Goal: Information Seeking & Learning: Check status

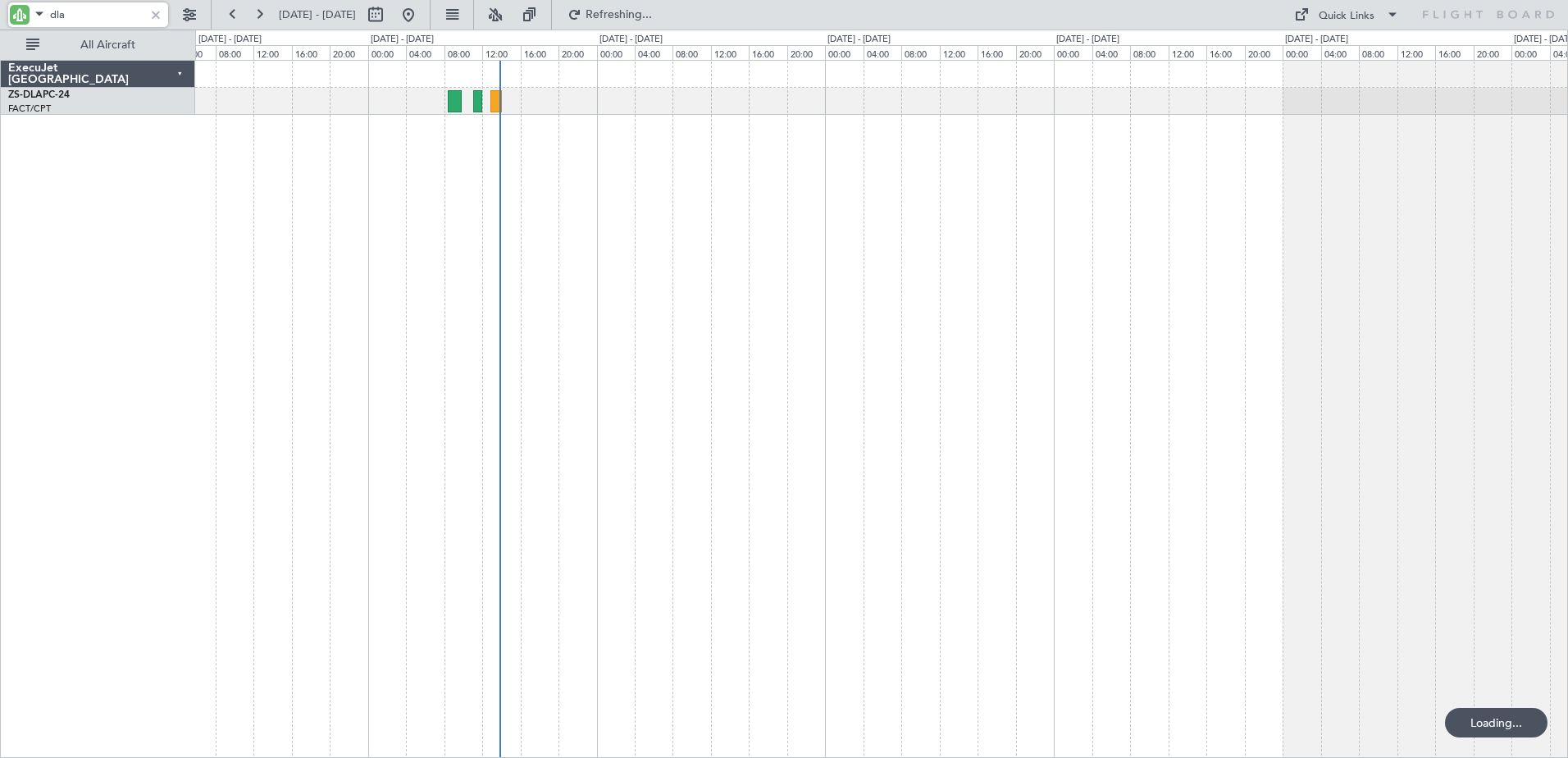
click at [156, 13] on div at bounding box center [156, 15] width 18 height 18
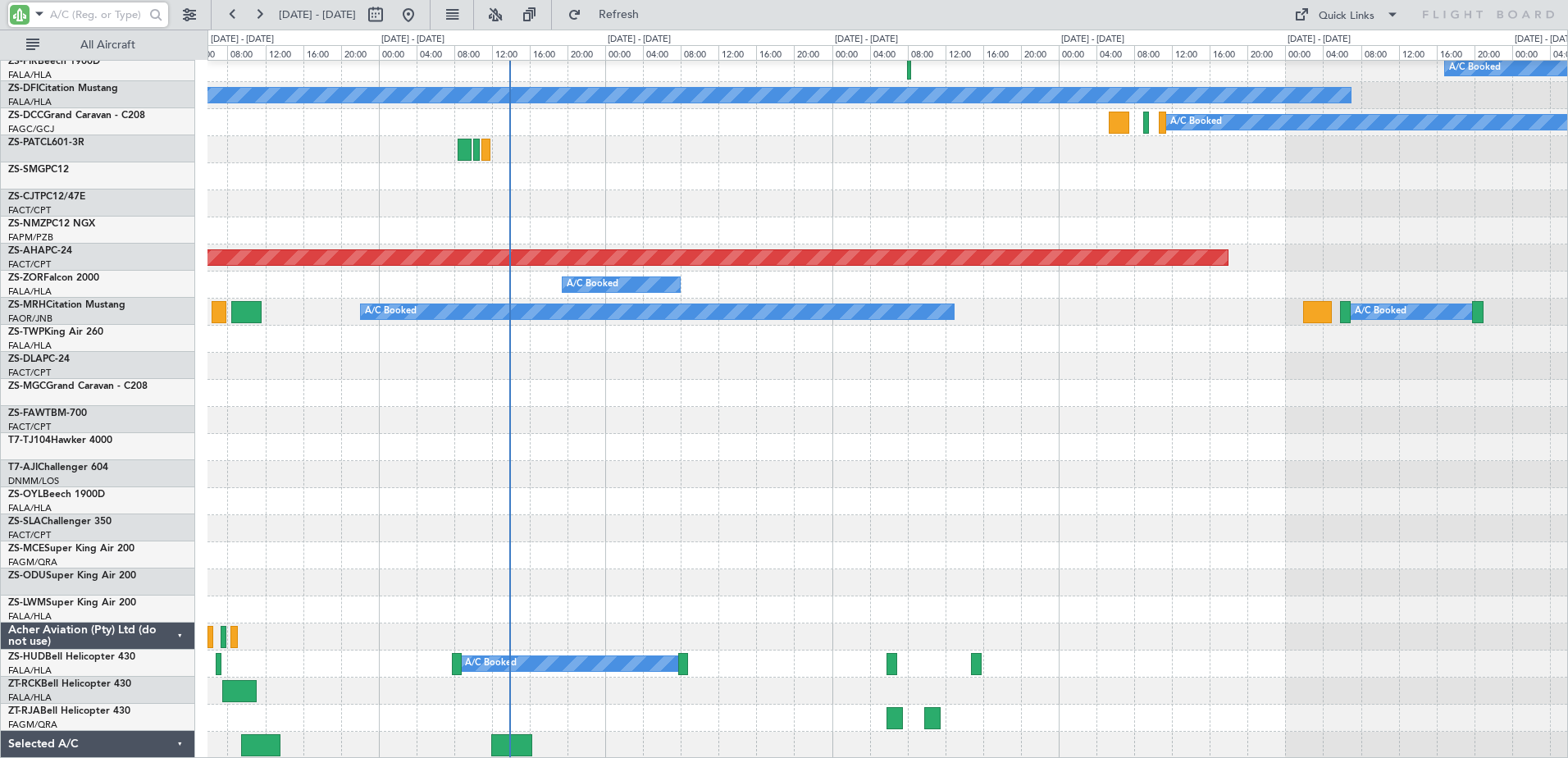
scroll to position [872, 0]
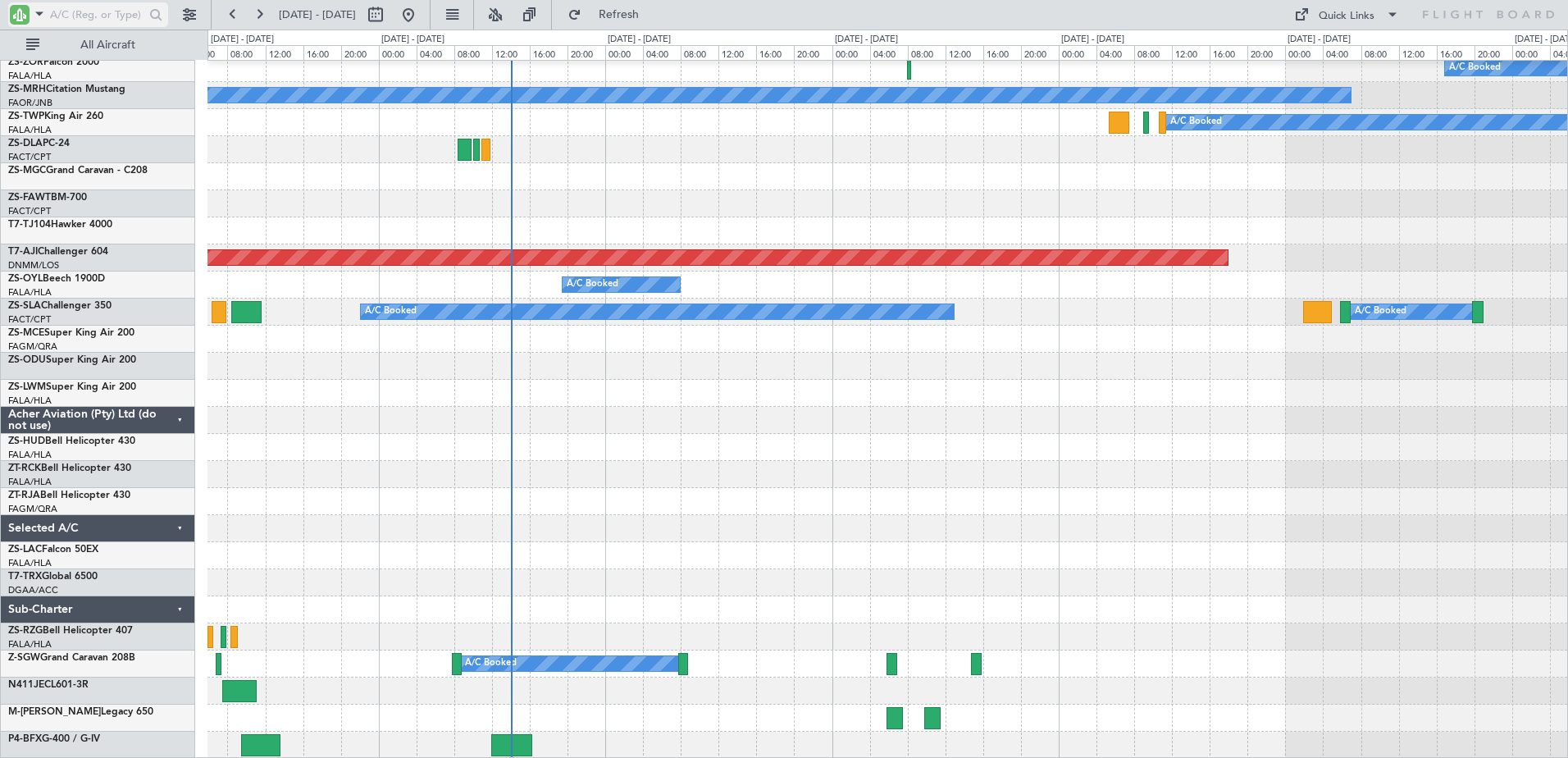
click at [40, 11] on span at bounding box center [39, 14] width 20 height 21
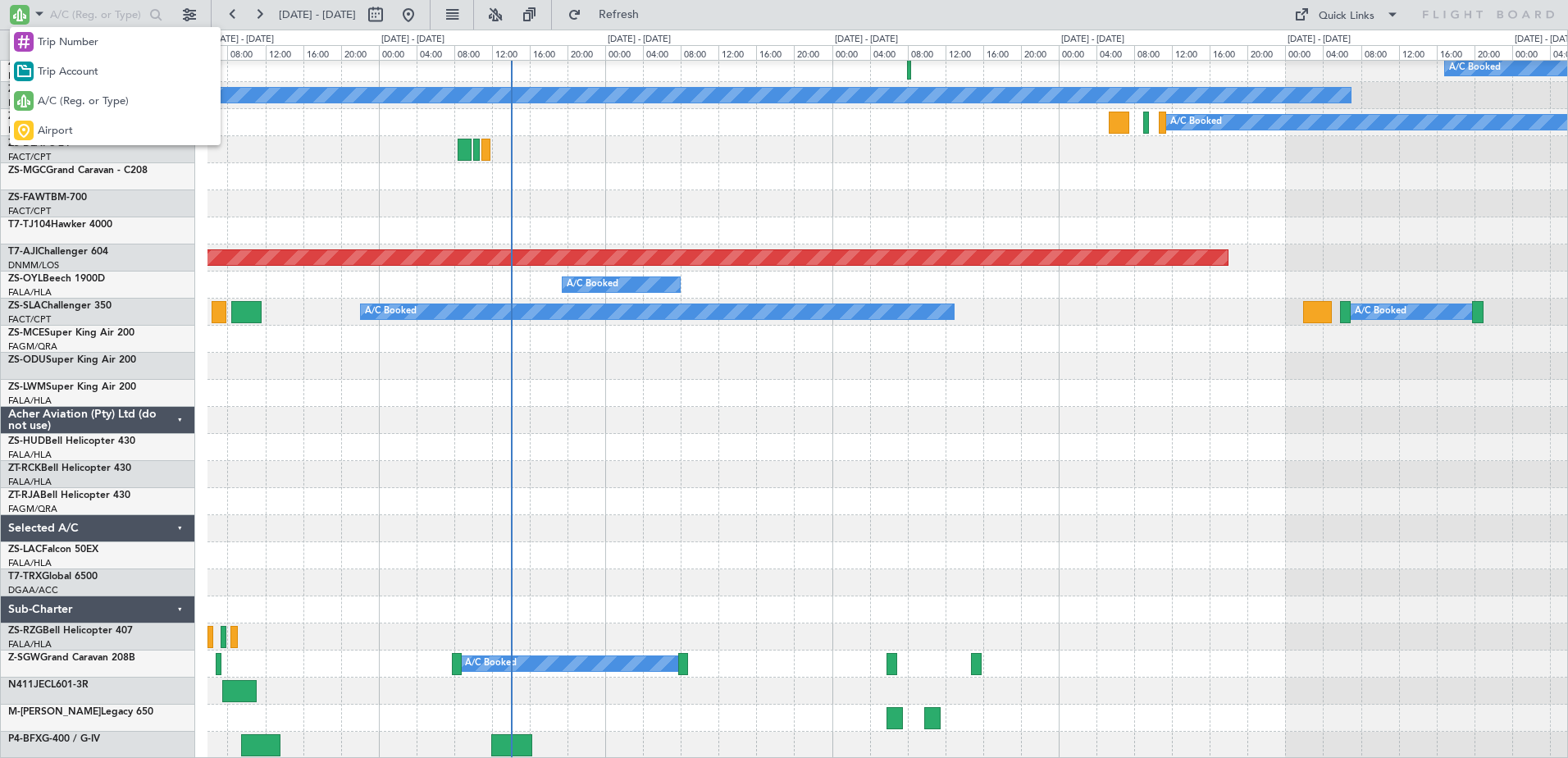
drag, startPoint x: 69, startPoint y: 91, endPoint x: 82, endPoint y: 44, distance: 48.8
click at [69, 87] on div "A/C (Reg. or Type)" at bounding box center [115, 101] width 210 height 30
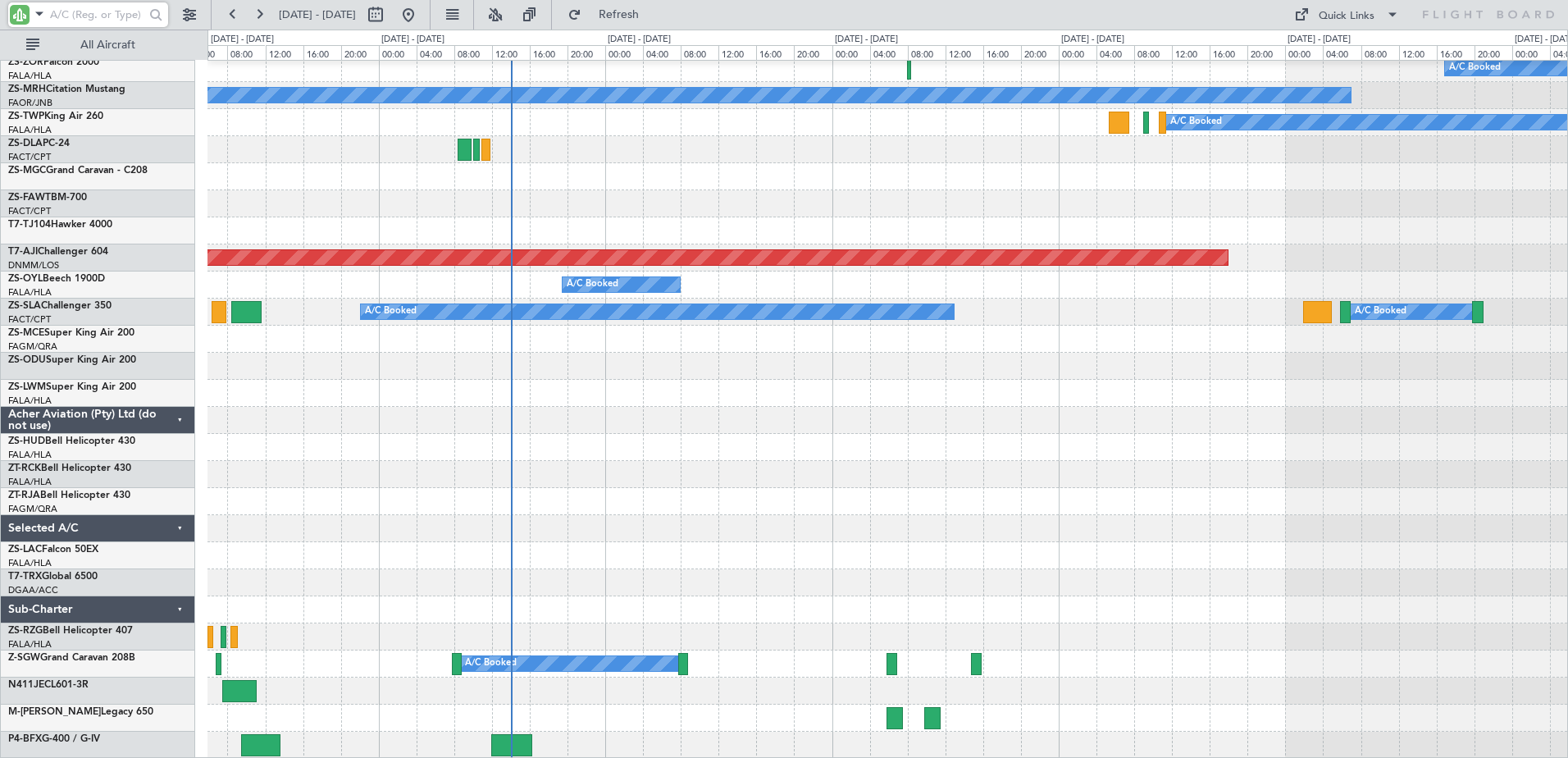
click at [88, 17] on input "text" at bounding box center [97, 15] width 94 height 25
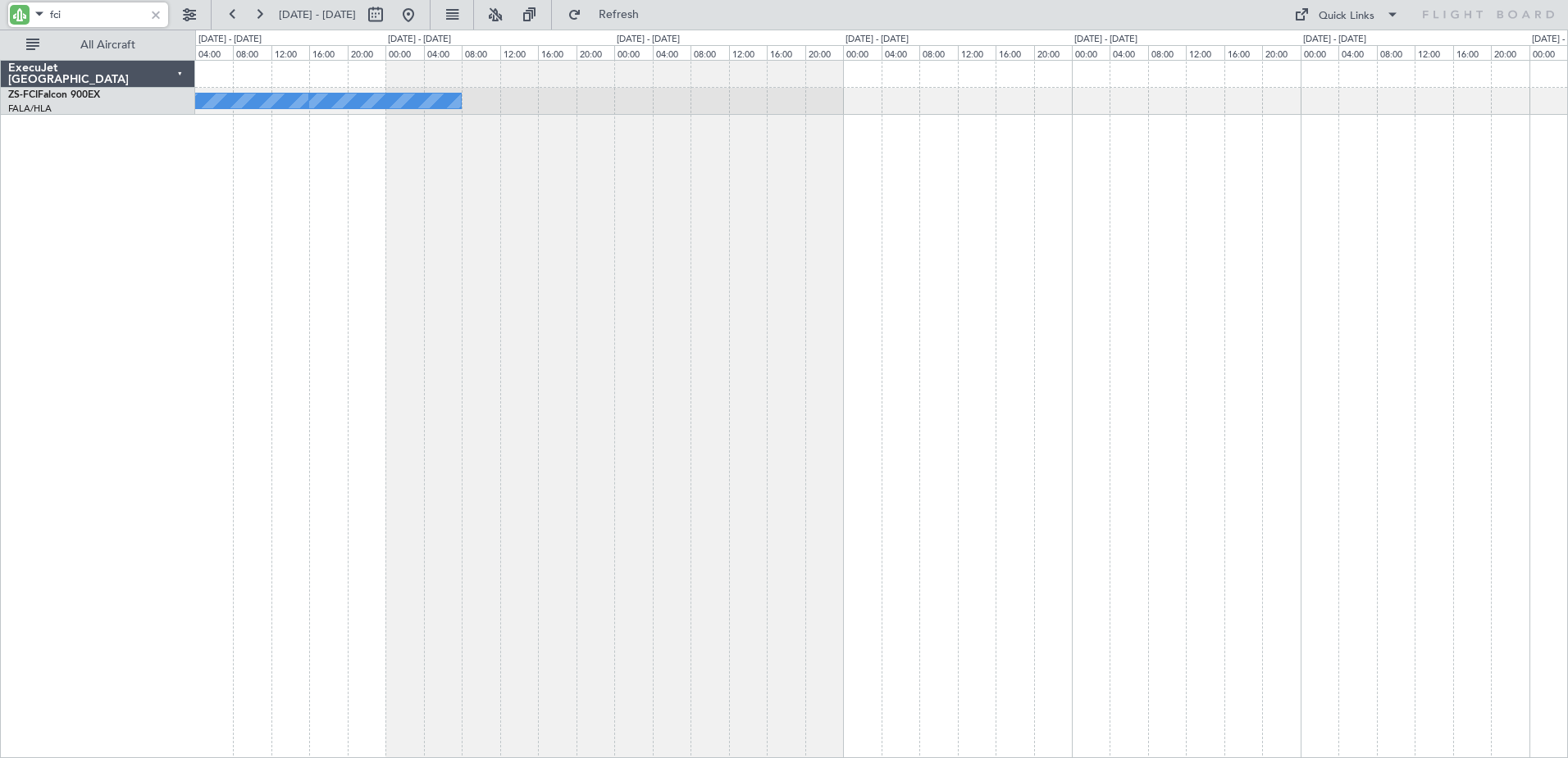
click at [544, 560] on div "A/C Booked A/C Unavailable A/C Unavailable A/C Booked A/C Booked A/C Booked A/C…" at bounding box center [881, 409] width 1373 height 698
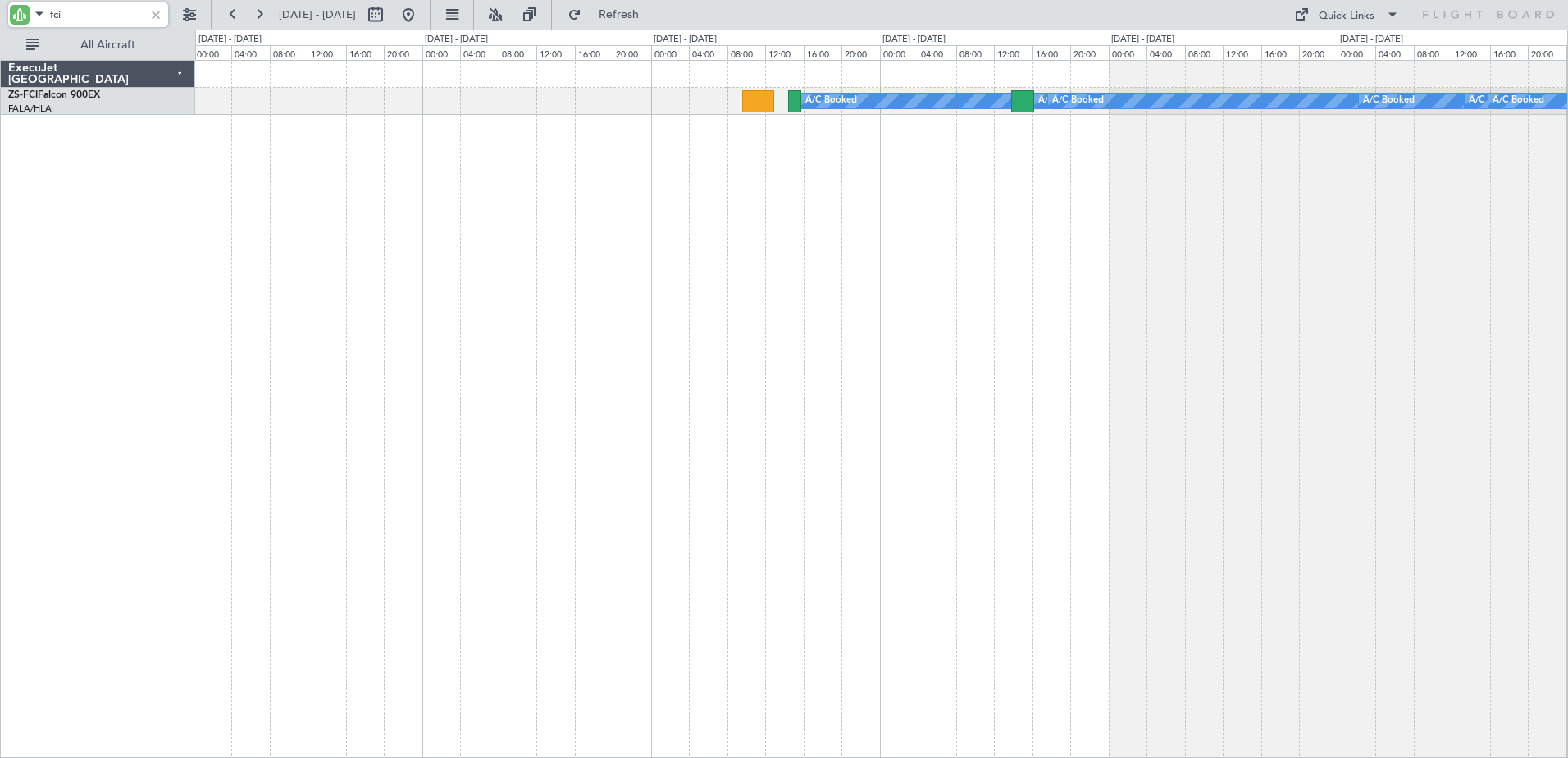
click at [601, 536] on div "A/C Booked A/C Booked A/C Booked A/C Booked A/C Booked A/C Booked A/C Booked A/…" at bounding box center [881, 409] width 1373 height 698
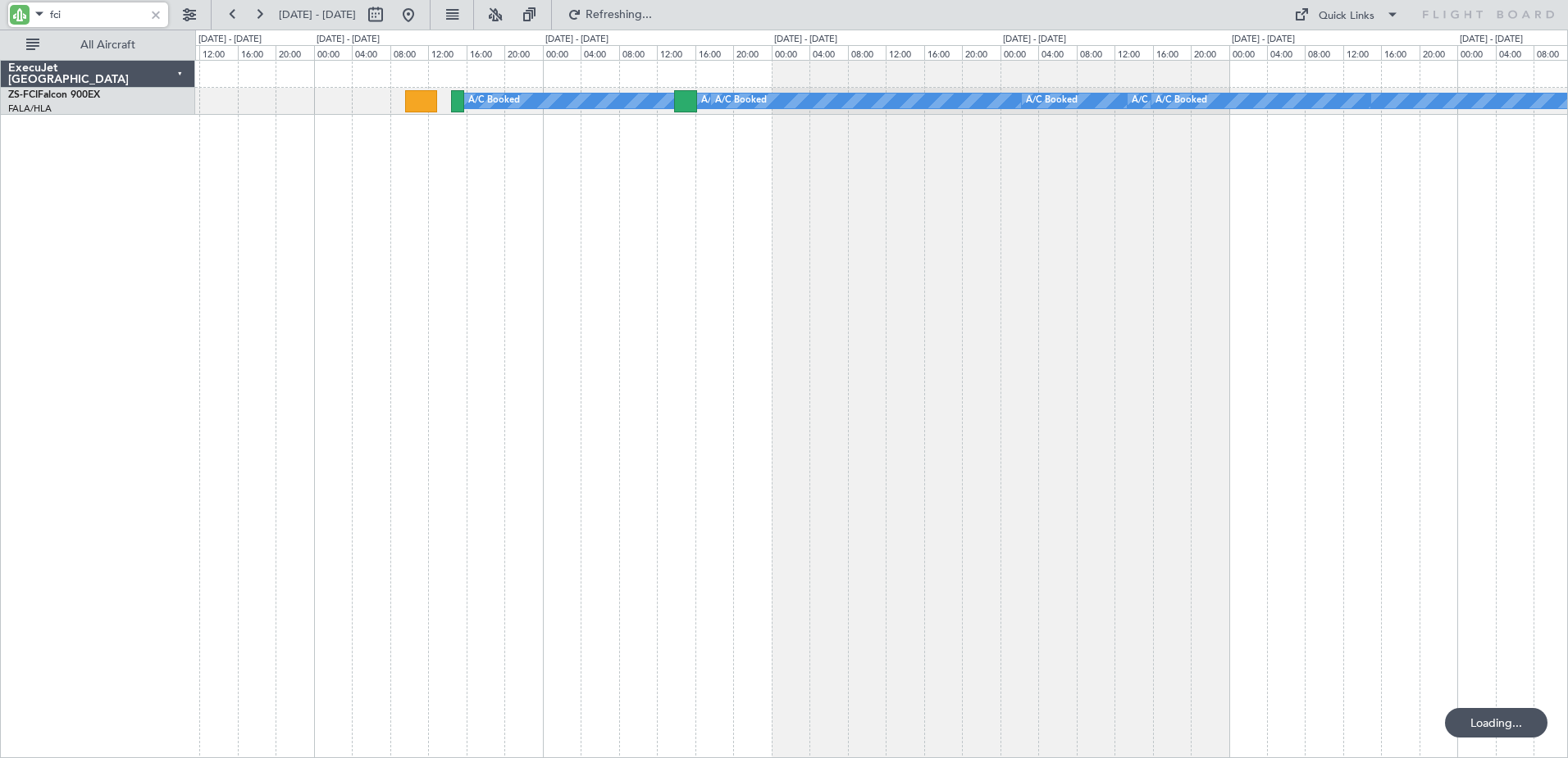
click at [732, 503] on div "A/C Booked A/C Booked A/C Booked A/C Booked A/C Booked A/C Booked A/C Booked A/…" at bounding box center [881, 409] width 1373 height 698
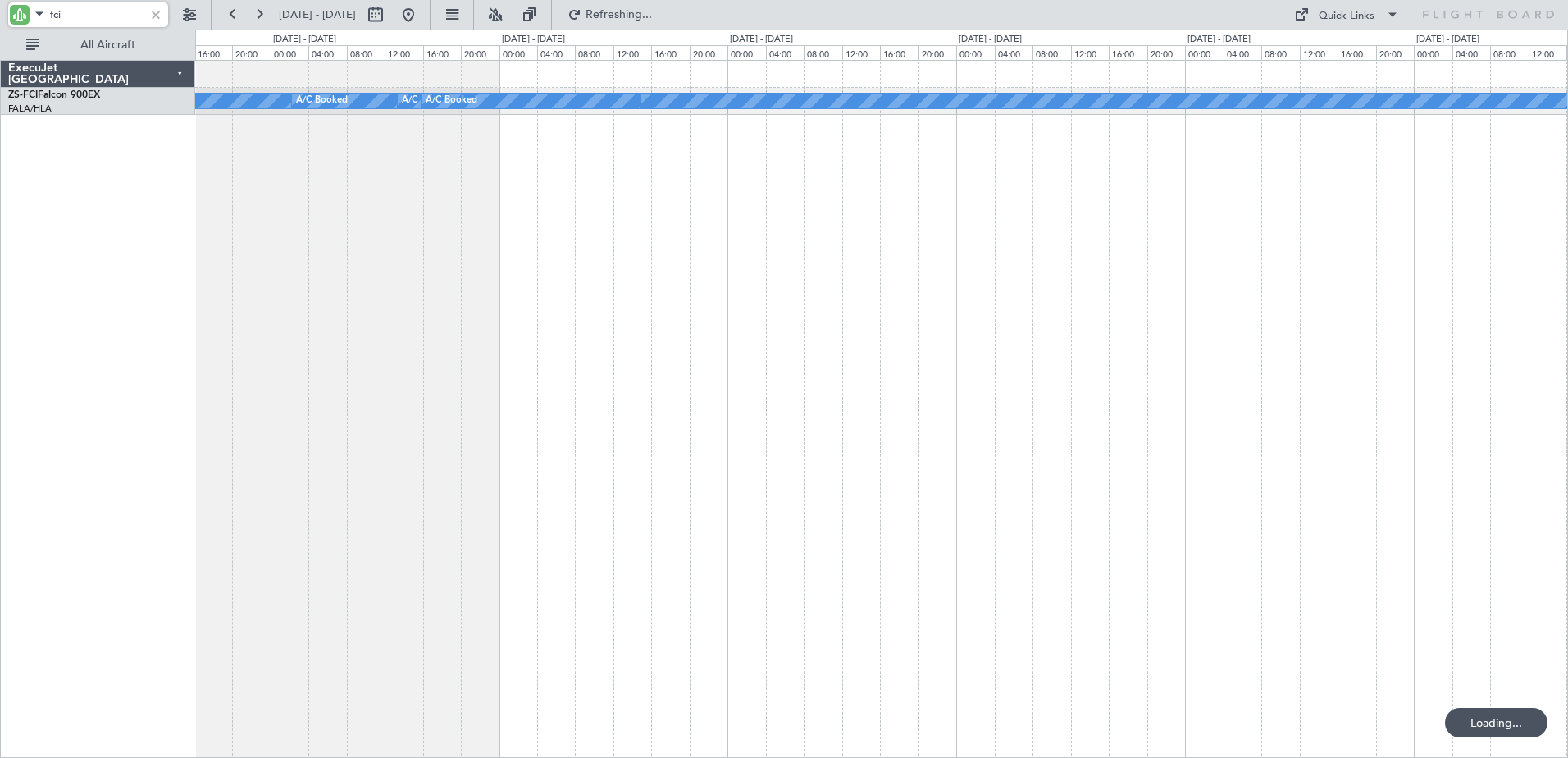
click at [489, 412] on div "A/C Booked A/C Booked A/C Booked A/C Booked A/C Booked A/C Booked A/C Booked A/…" at bounding box center [881, 409] width 1373 height 698
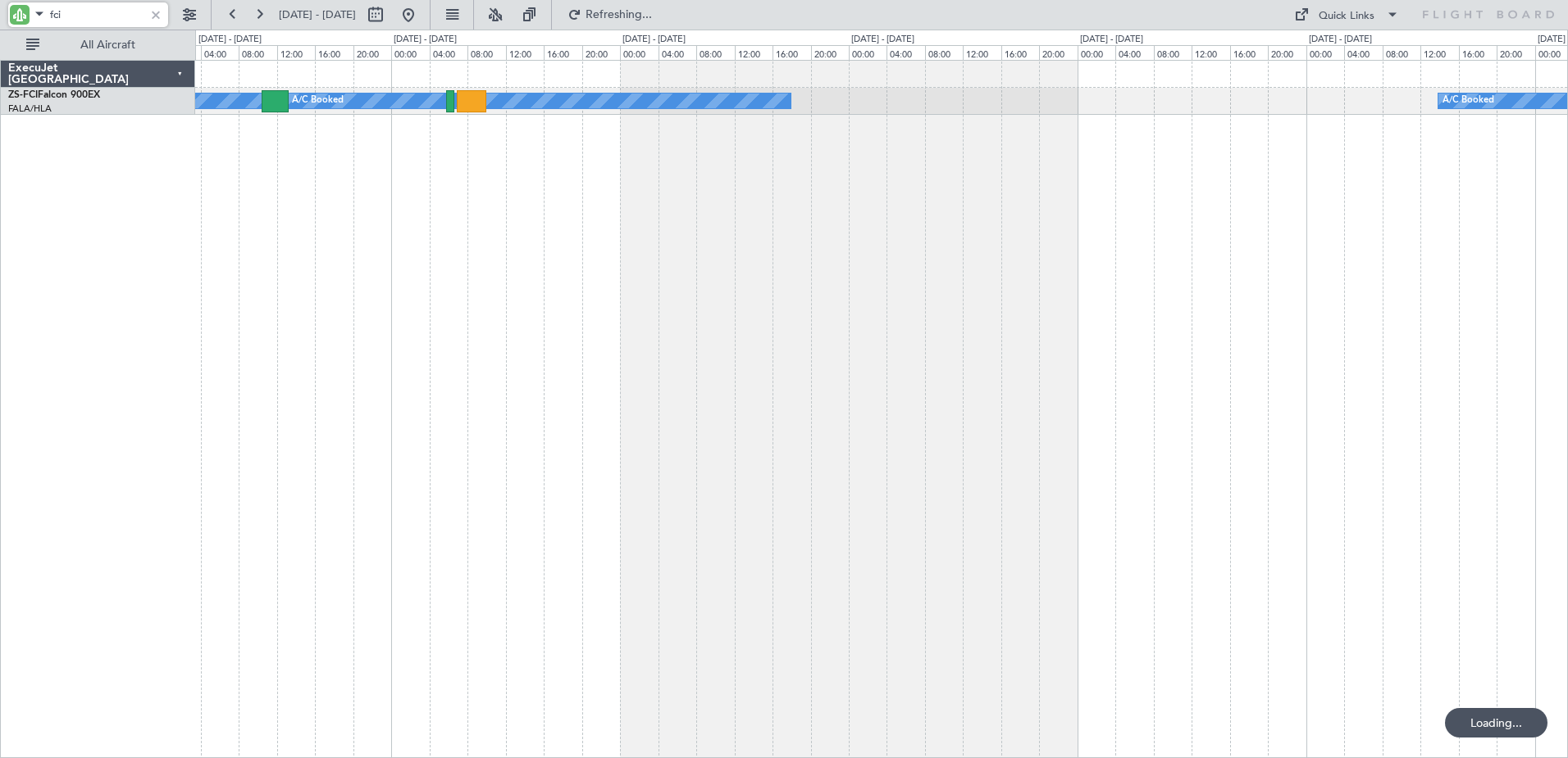
click at [1017, 425] on div "A/C Booked A/C Booked A/C Booked A/C Booked A/C Booked A/C Booked A/C Booked A/…" at bounding box center [881, 409] width 1373 height 698
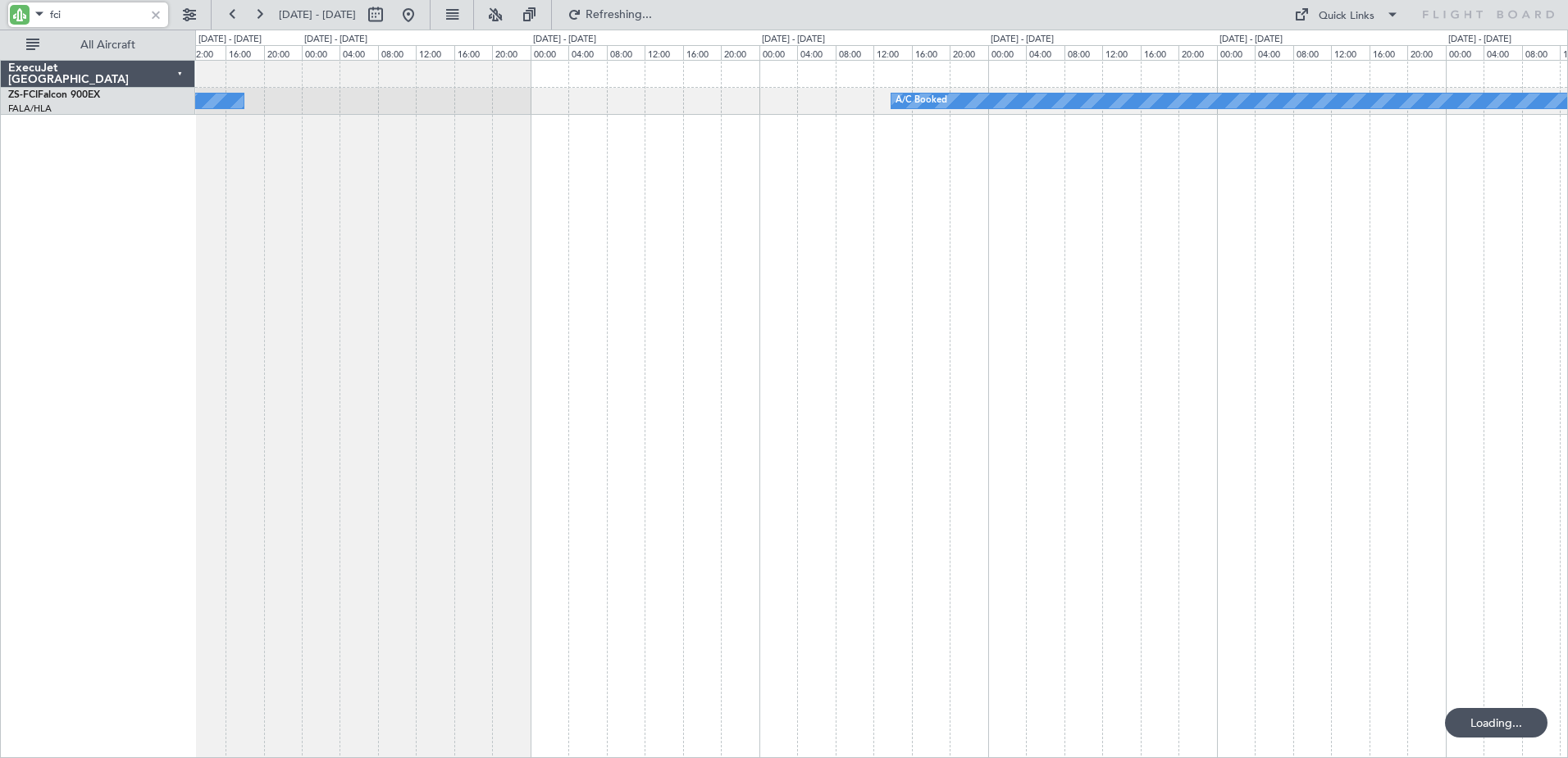
click at [960, 376] on div "A/C Booked A/C Booked A/C Booked A/C Booked A/C Booked A/C Booked" at bounding box center [881, 409] width 1373 height 698
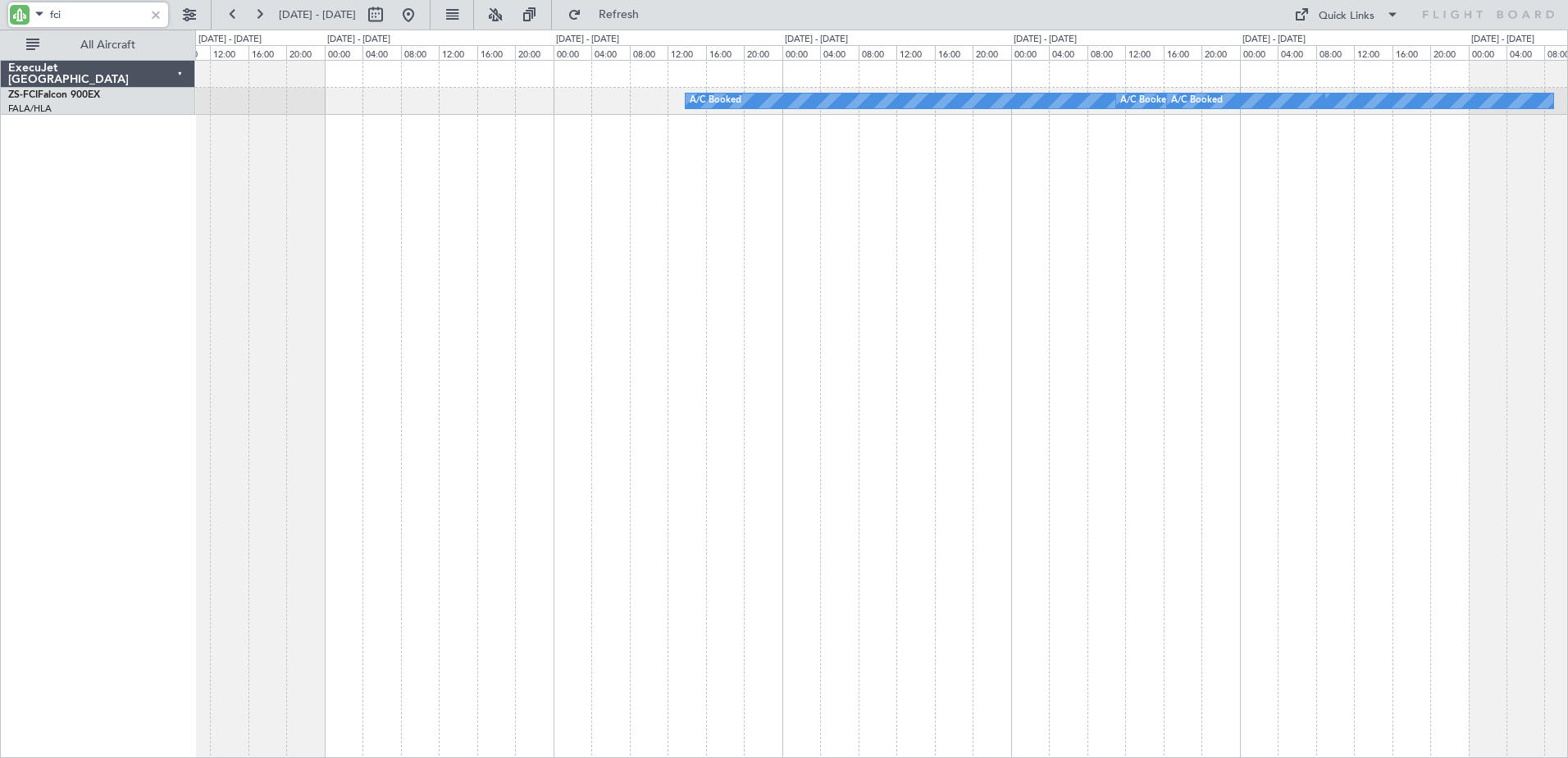
click at [1022, 415] on div "A/C Booked A/C Booked A/C Booked A/C Booked" at bounding box center [881, 409] width 1373 height 698
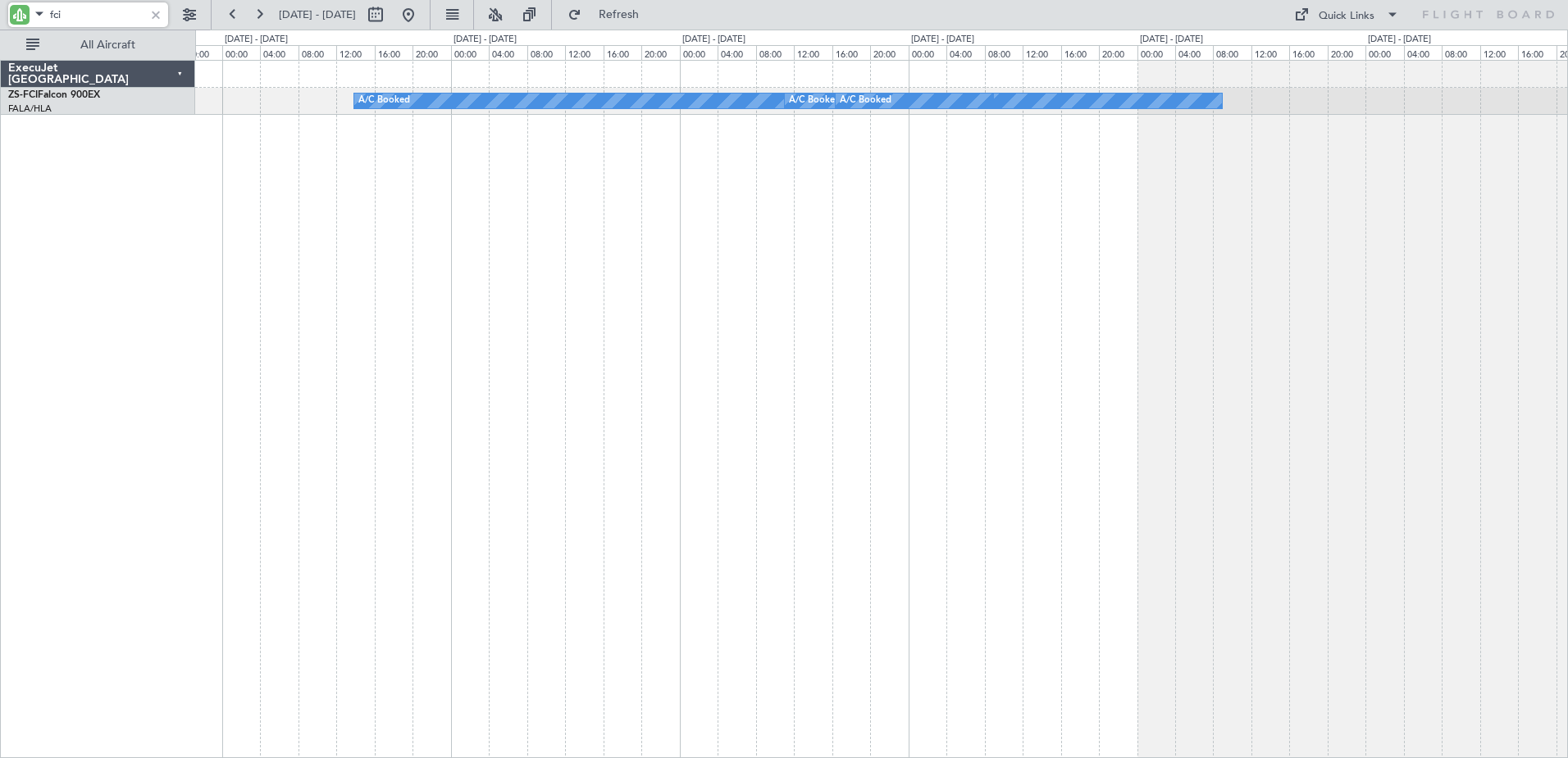
click at [1159, 394] on div "A/C Booked A/C Booked A/C Booked" at bounding box center [881, 409] width 1373 height 698
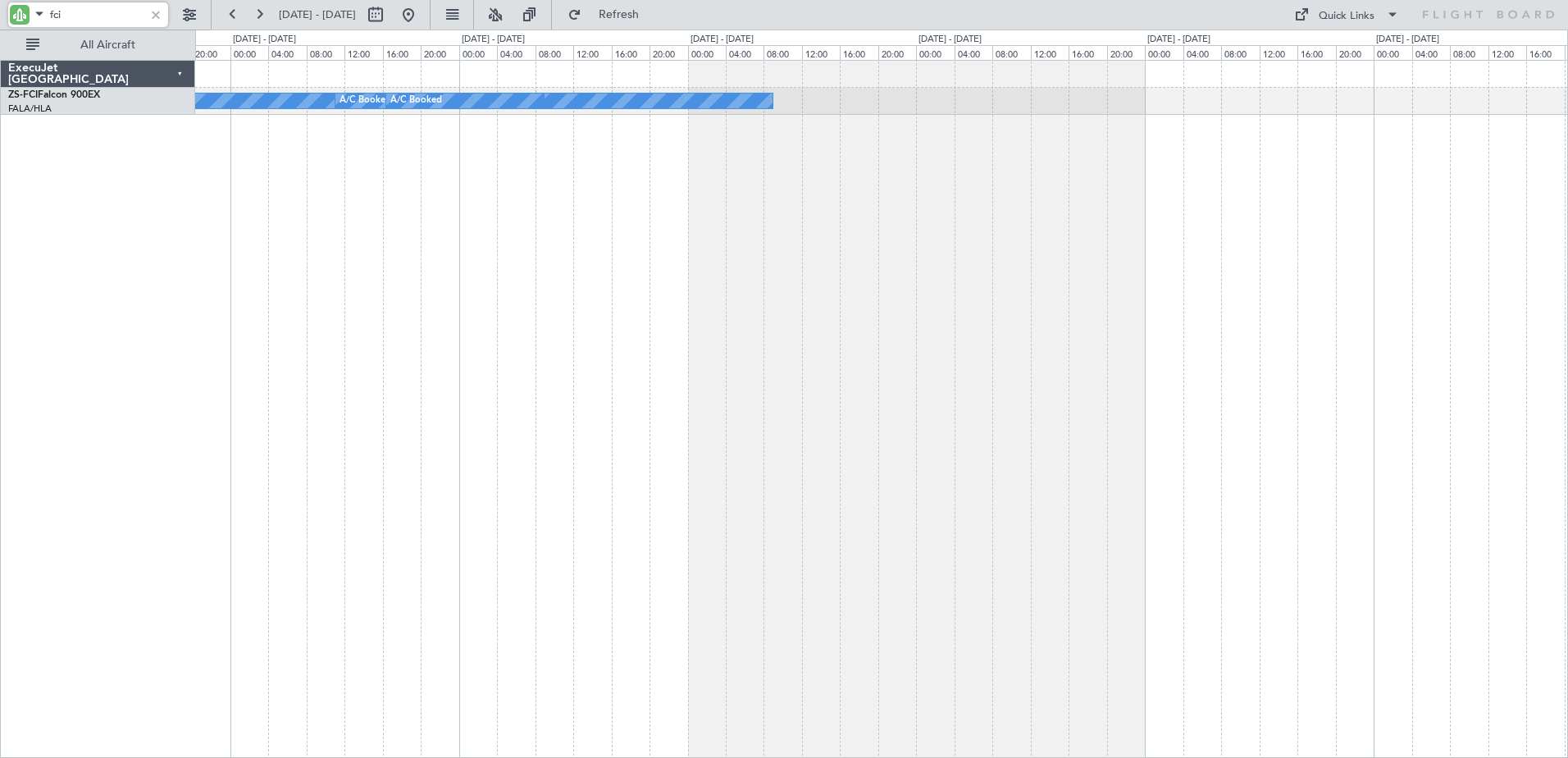
click at [955, 441] on div "A/C Booked A/C Booked A/C Booked" at bounding box center [881, 409] width 1373 height 698
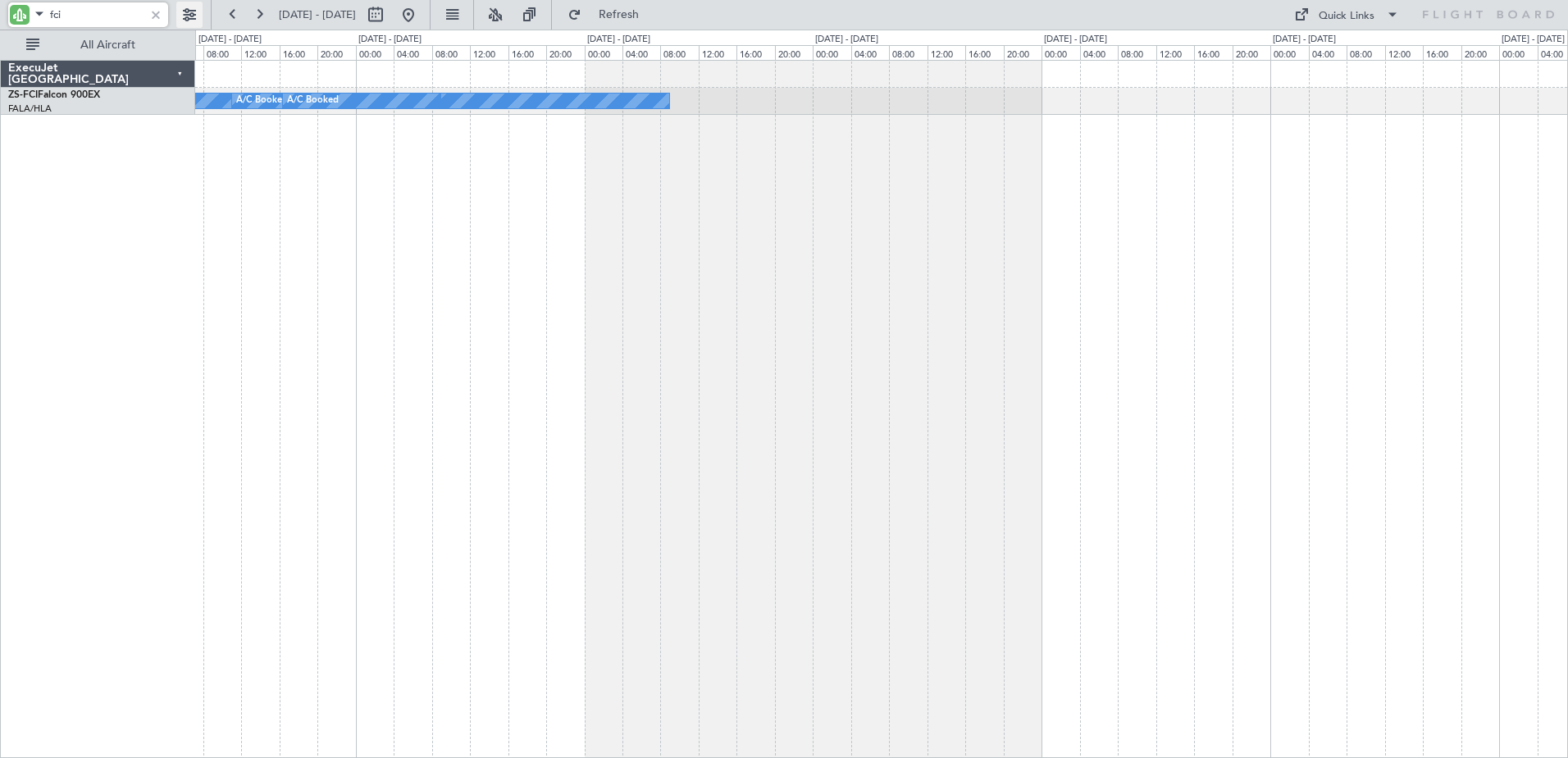
type input "fci"
click at [192, 11] on button at bounding box center [189, 15] width 27 height 27
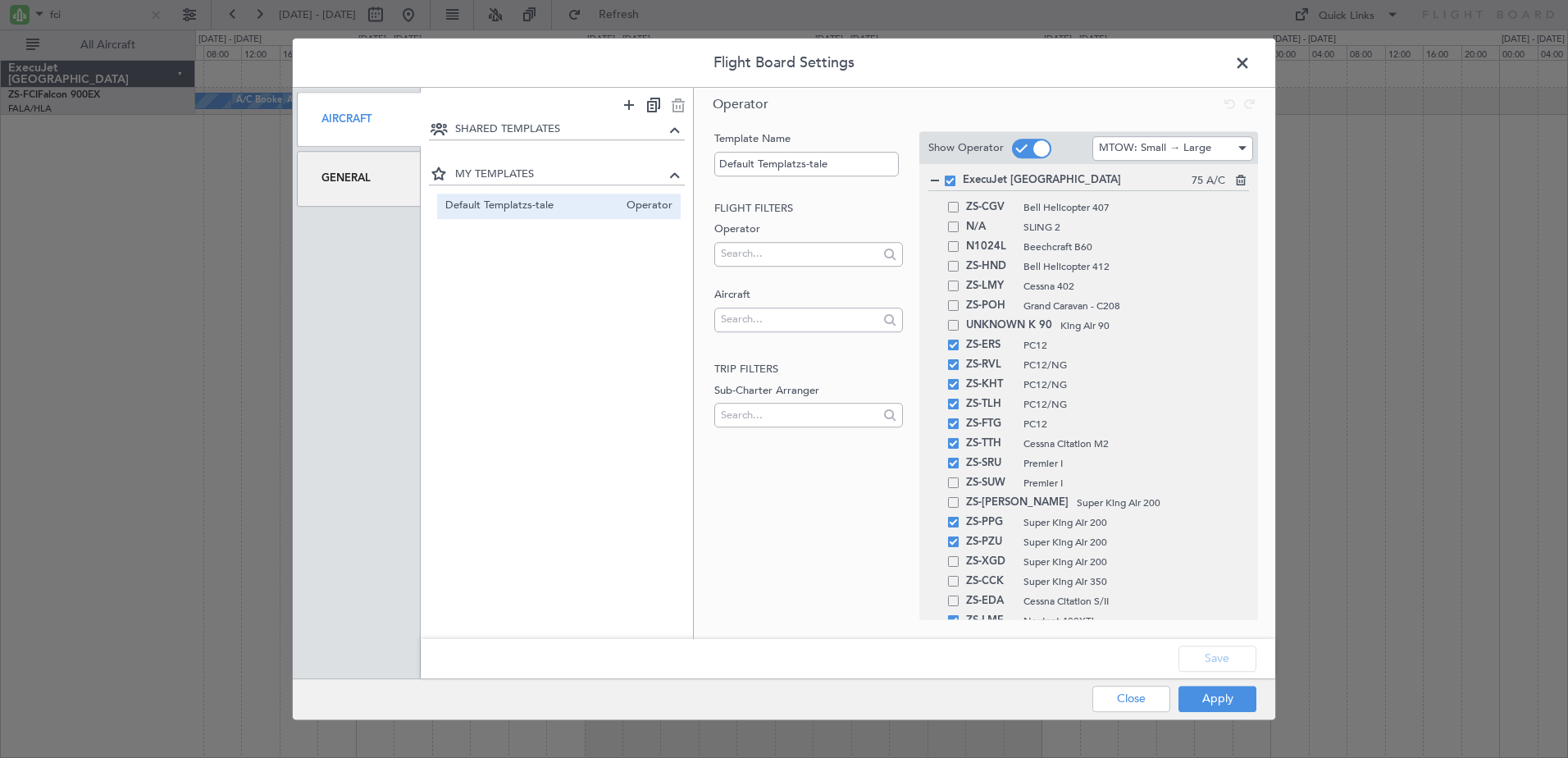
click at [347, 186] on div "General" at bounding box center [358, 178] width 124 height 55
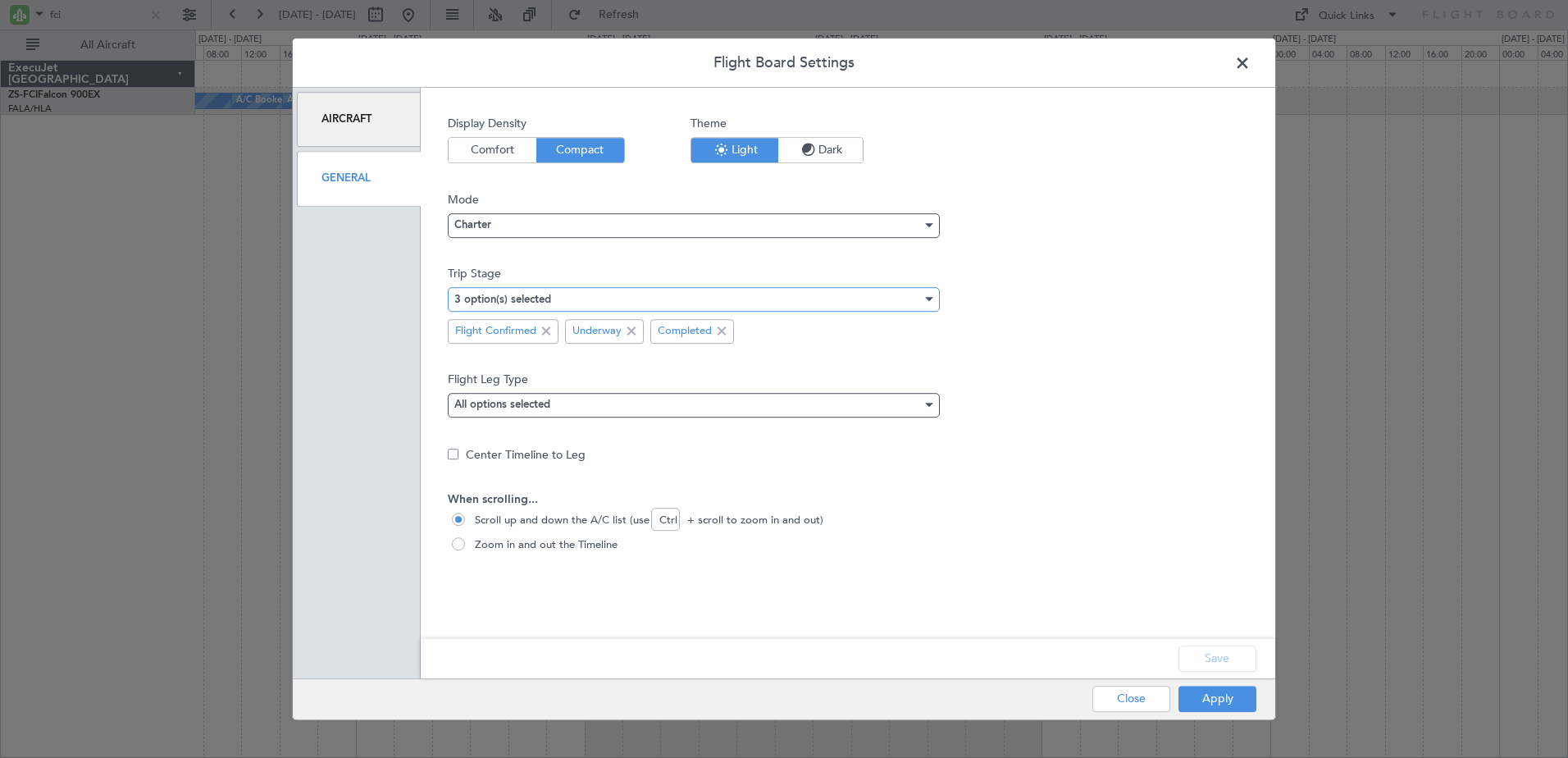
drag, startPoint x: 746, startPoint y: 299, endPoint x: 753, endPoint y: 309, distance: 12.2
click at [746, 299] on div "3 option(s) selected" at bounding box center [688, 299] width 467 height 25
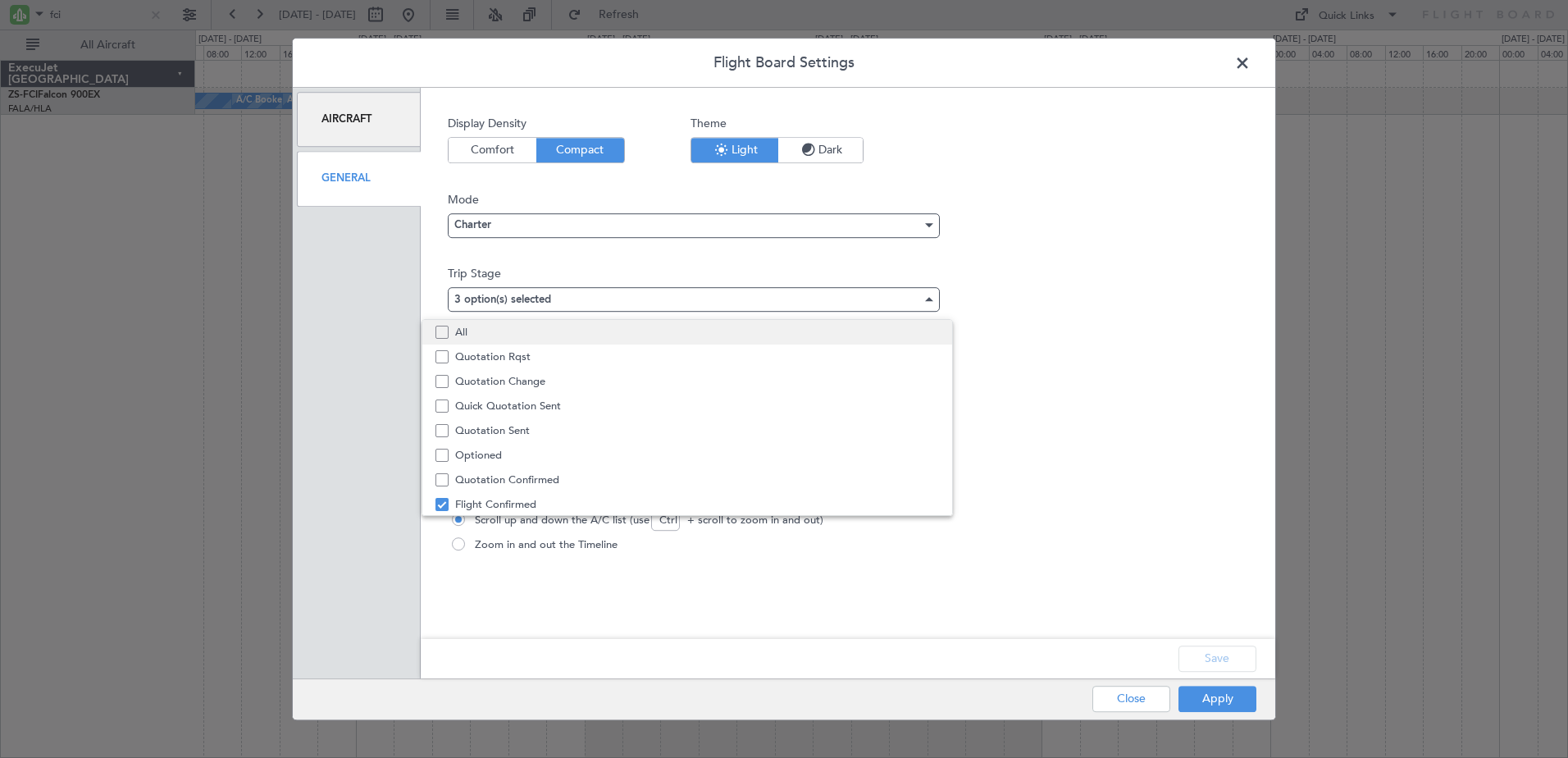
click at [581, 324] on span "All" at bounding box center [697, 332] width 484 height 25
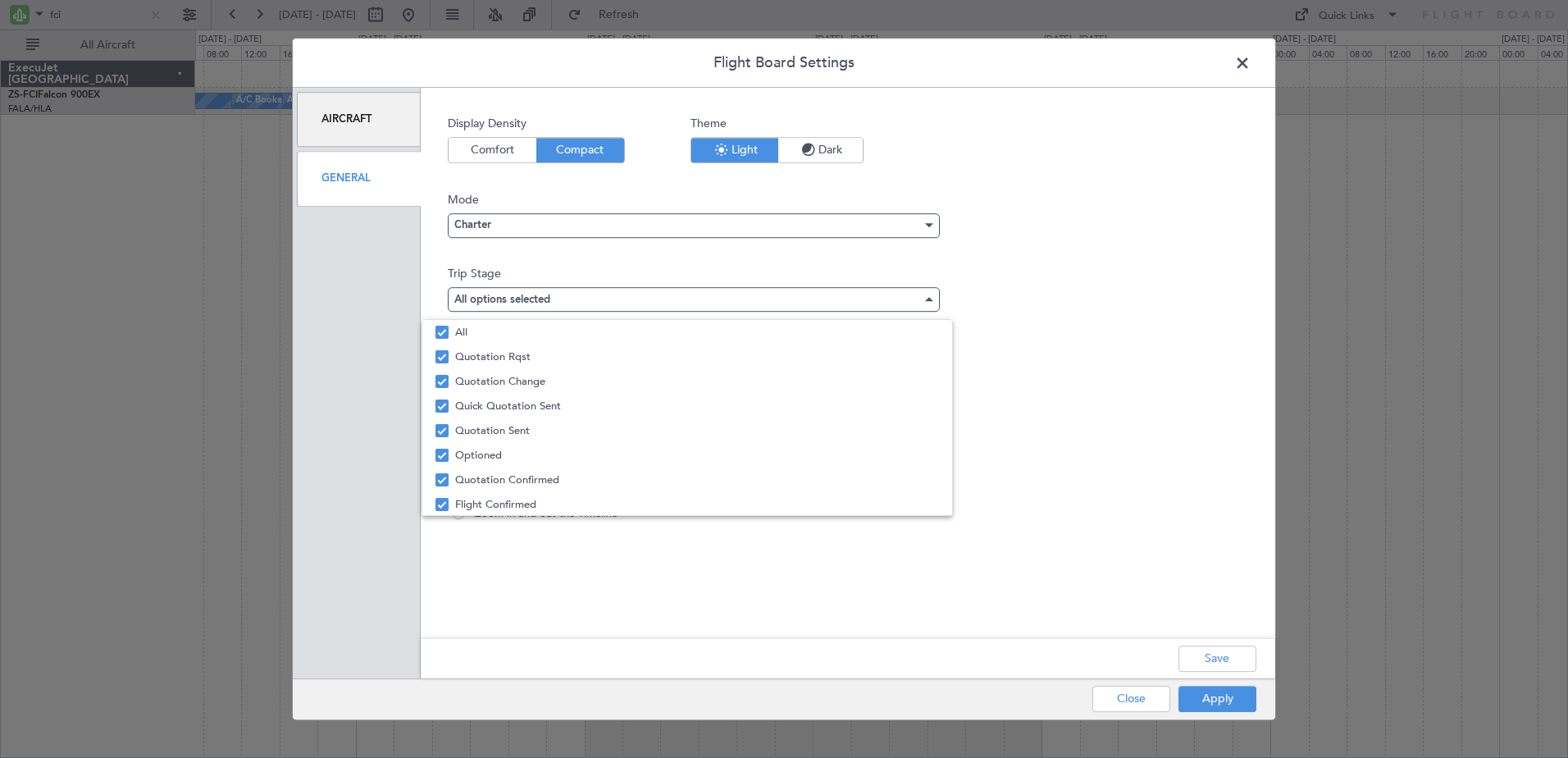
click at [1216, 655] on div at bounding box center [784, 379] width 1568 height 758
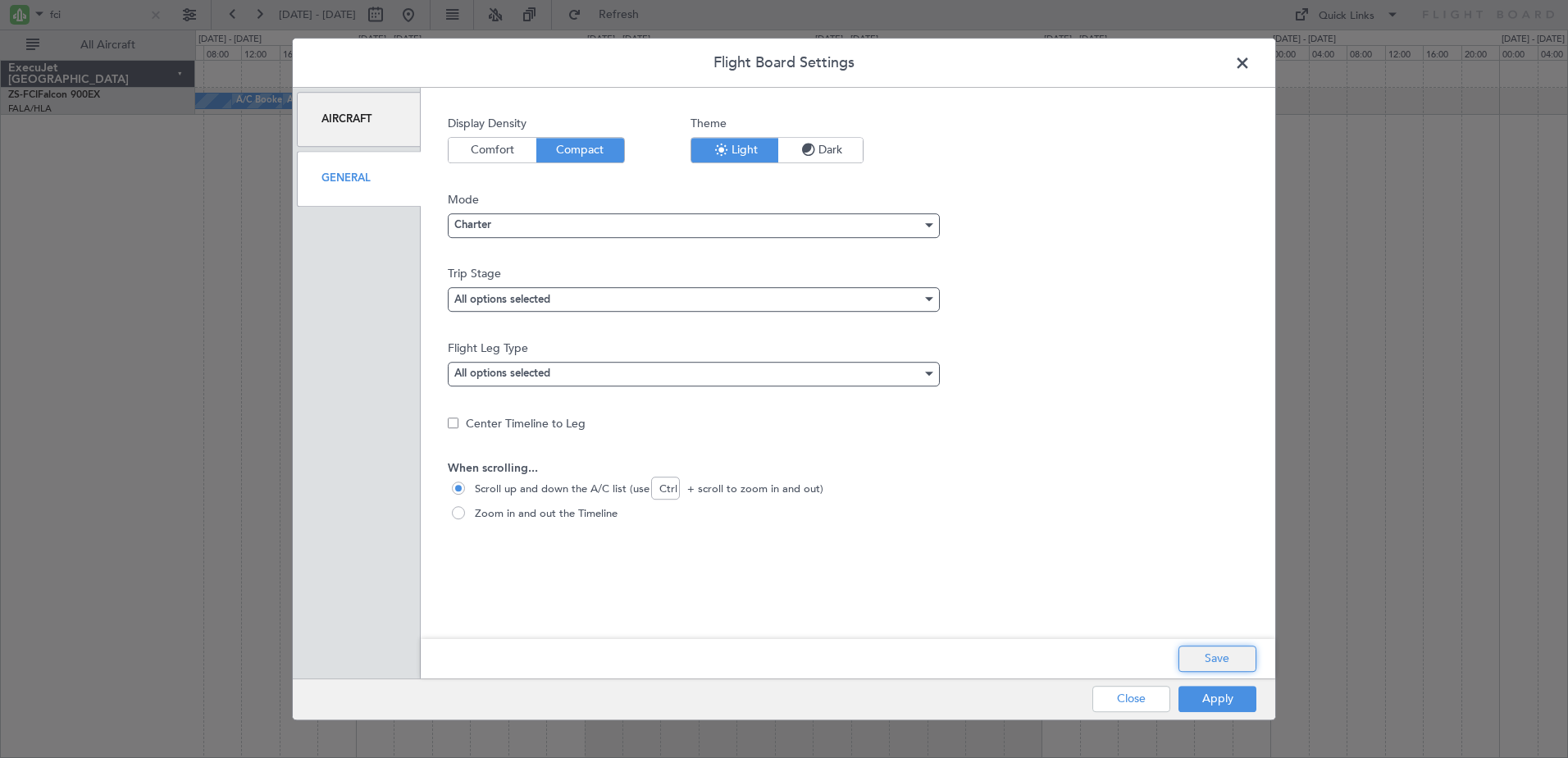
click at [1216, 656] on button "Save" at bounding box center [1216, 658] width 78 height 27
click at [1221, 707] on button "Apply" at bounding box center [1216, 698] width 78 height 27
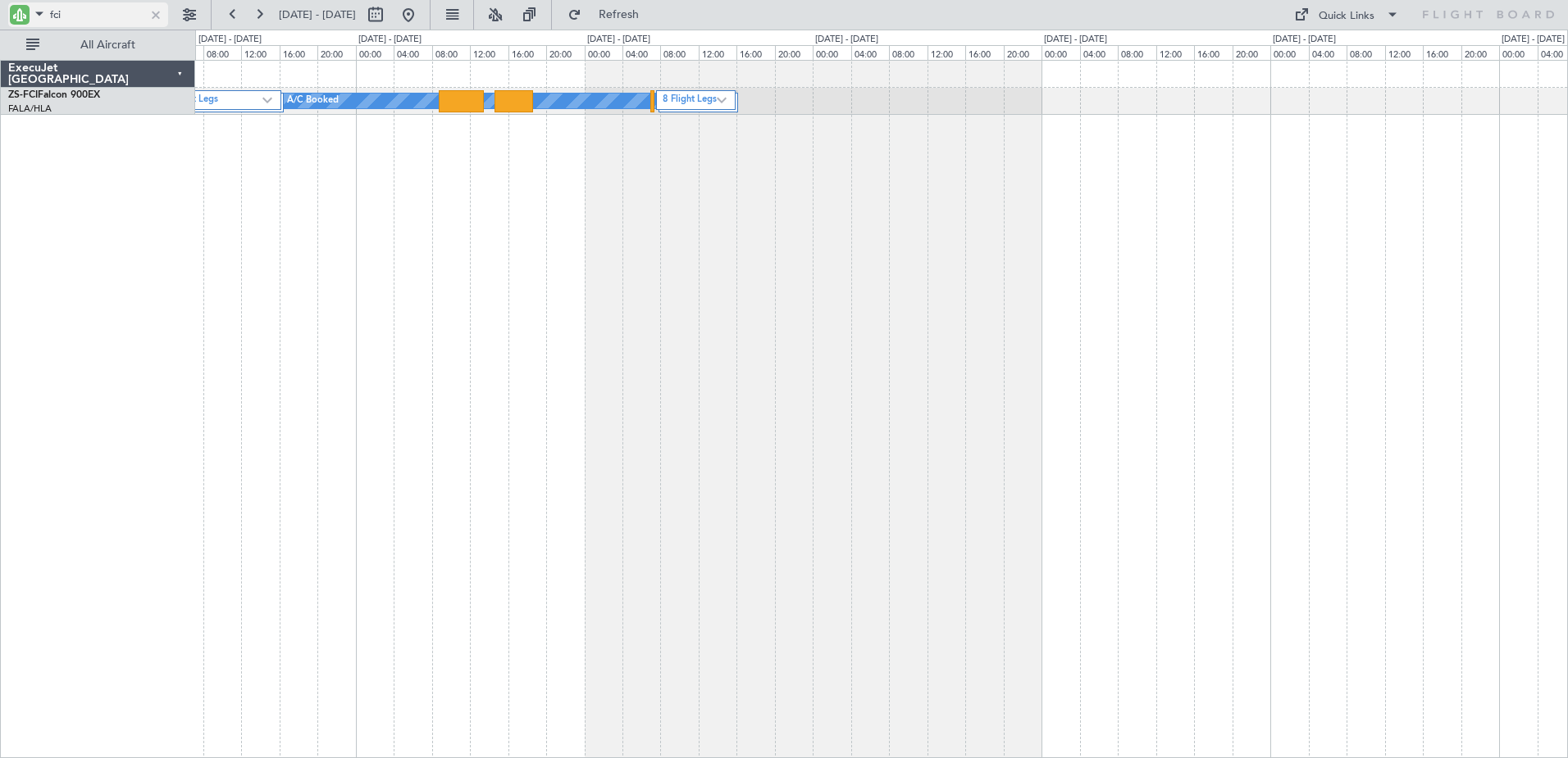
click at [157, 14] on div at bounding box center [156, 15] width 18 height 18
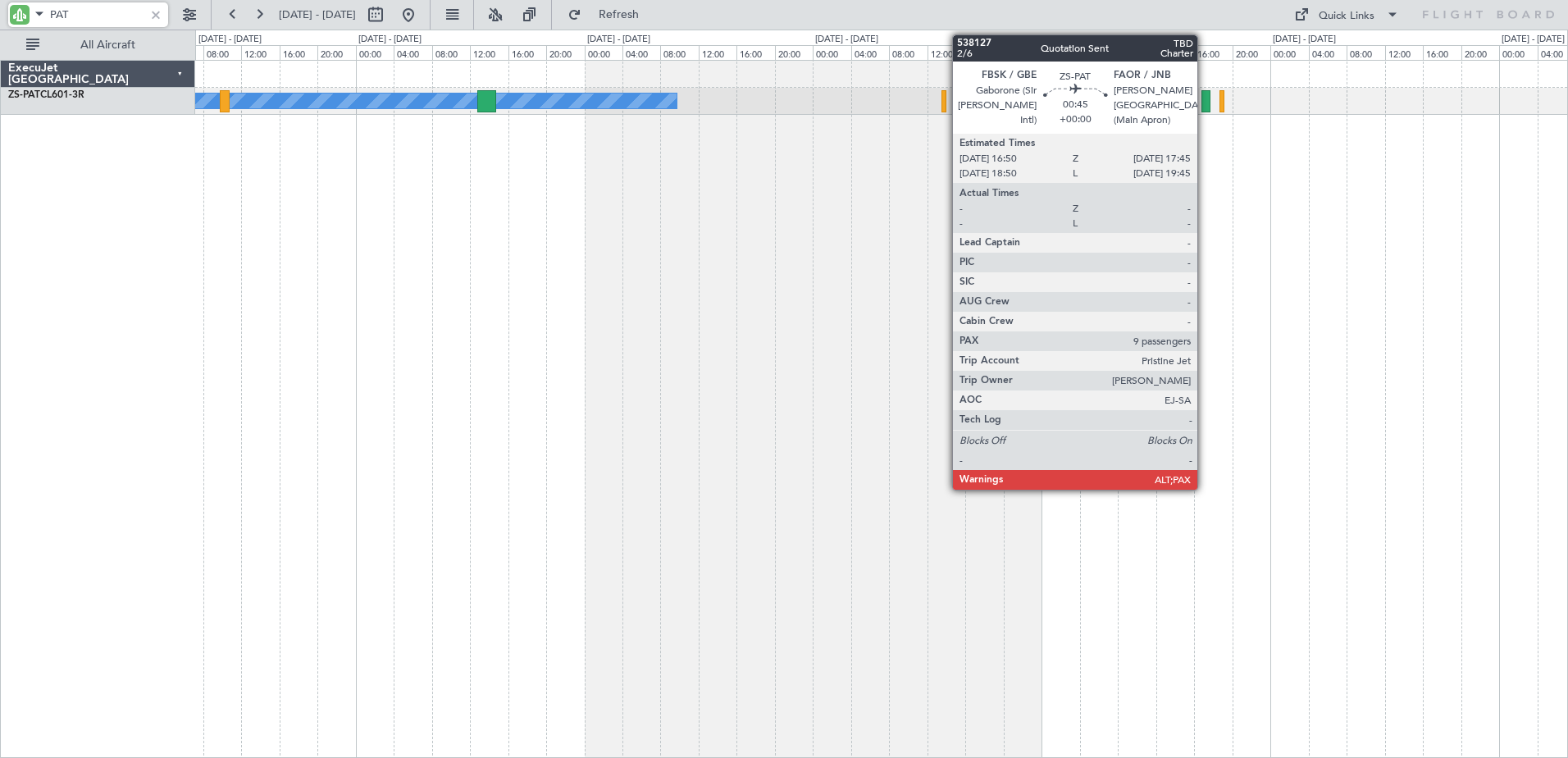
click at [1204, 92] on div at bounding box center [1205, 101] width 9 height 22
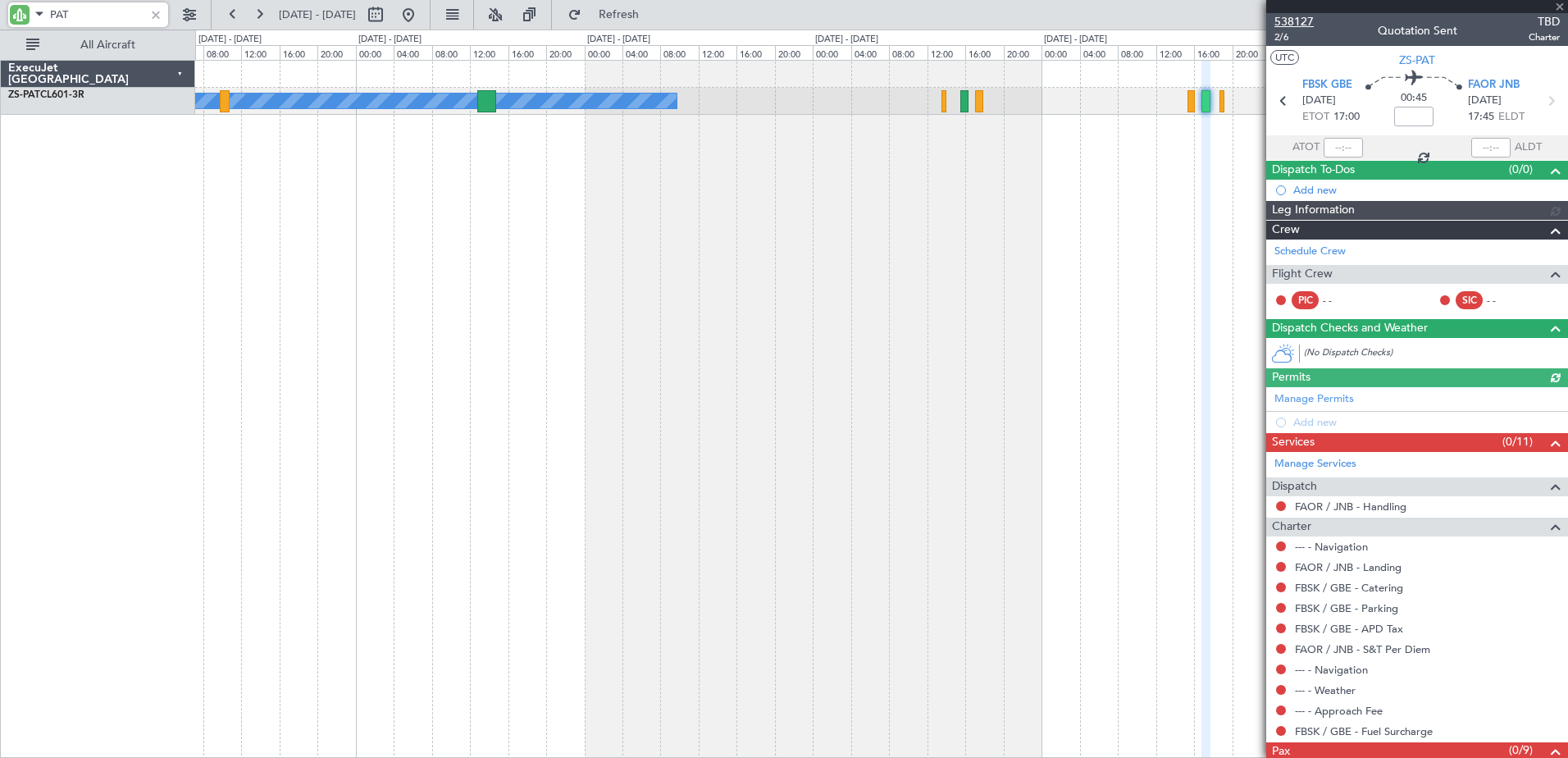
type input "PAT"
click at [1300, 15] on span "538127" at bounding box center [1294, 21] width 39 height 17
